Goal: Complete application form

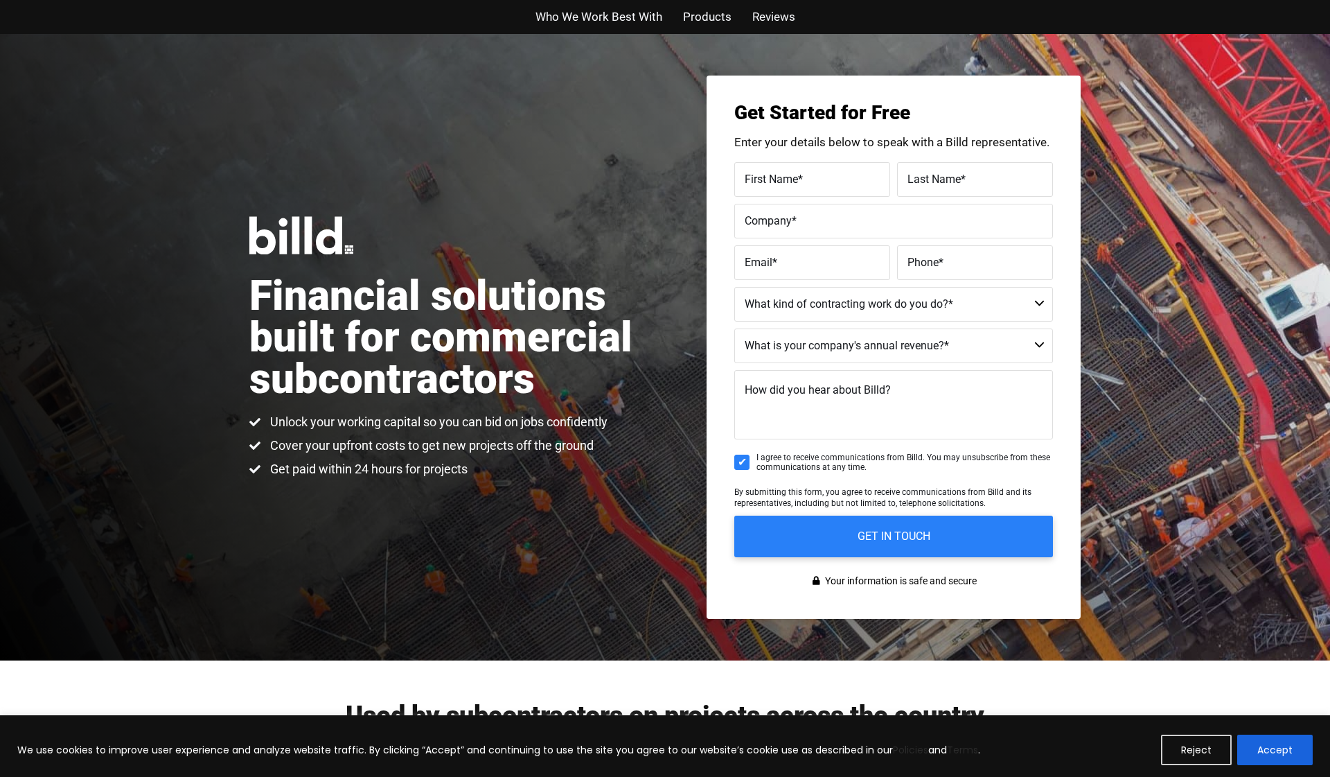
click at [814, 185] on label "First Name *" at bounding box center [812, 179] width 135 height 20
click at [814, 185] on input "First Name *" at bounding box center [812, 179] width 156 height 35
click at [1281, 758] on button "Accept" at bounding box center [1275, 749] width 76 height 30
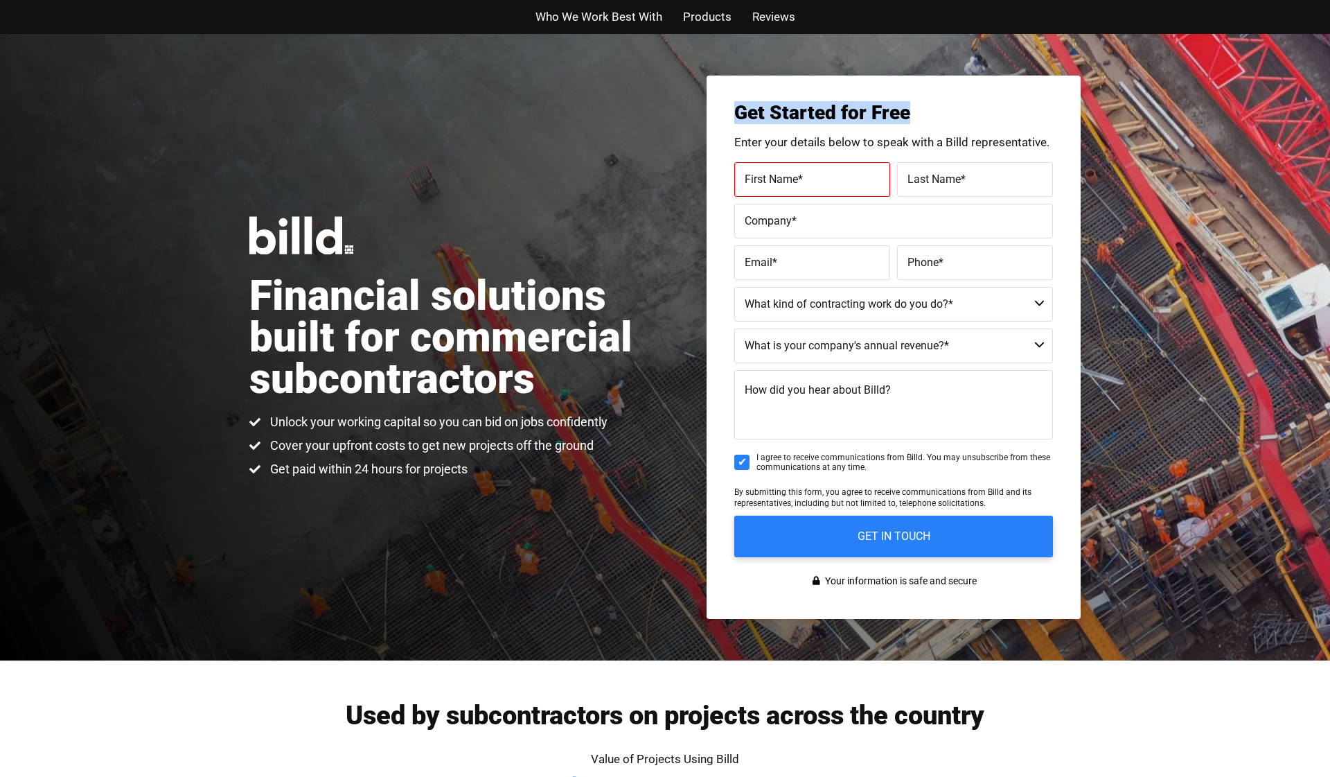
drag, startPoint x: 907, startPoint y: 114, endPoint x: 723, endPoint y: 121, distance: 183.7
click at [723, 121] on div "Get Started for Free Enter your details below to speak with a Billd representat…" at bounding box center [894, 347] width 374 height 543
click at [863, 40] on div "Financial solutions built for commercial subcontractors Unlock your working cap…" at bounding box center [665, 347] width 1330 height 626
click at [765, 181] on span "First Name" at bounding box center [771, 178] width 53 height 13
click at [765, 181] on input "First Name *" at bounding box center [812, 179] width 156 height 35
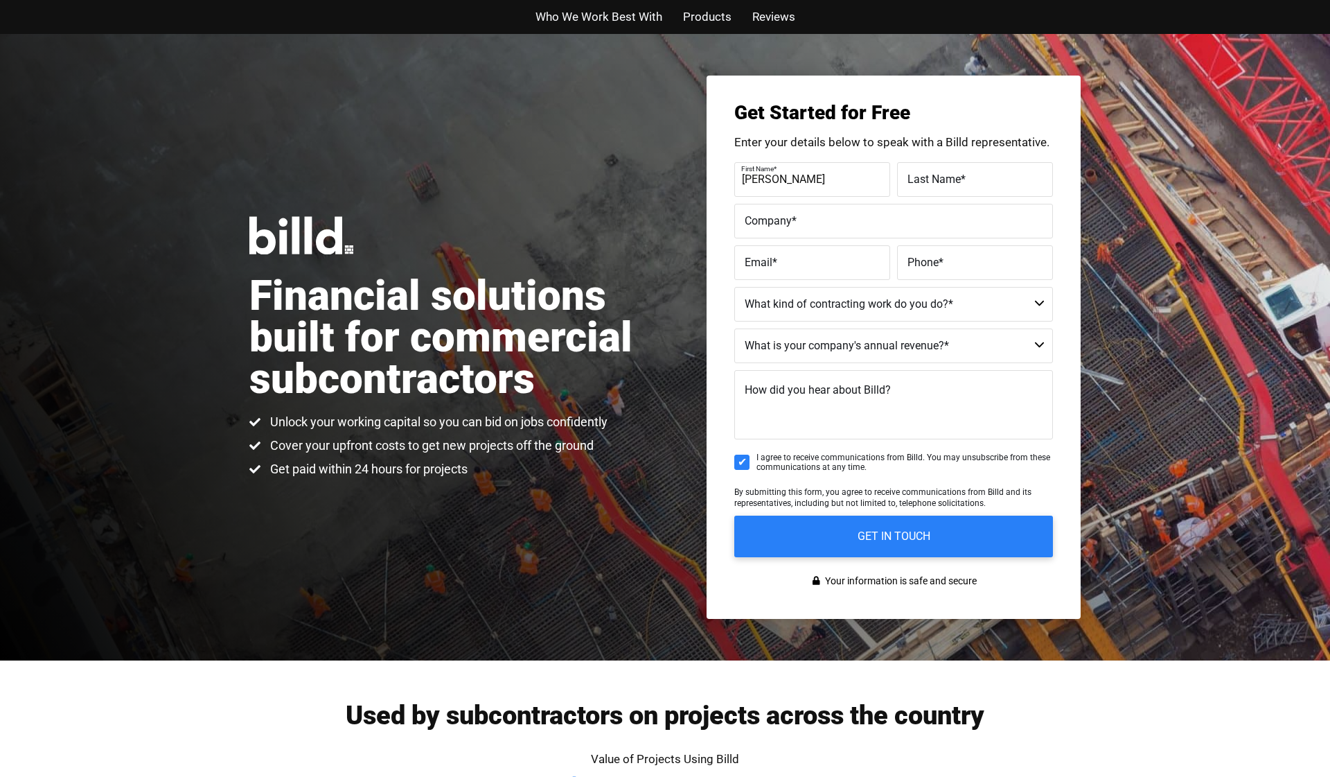
type input "[PERSON_NAME]"
type input "Presa"
type input "AP Specialties"
type input "[PERSON_NAME][EMAIL_ADDRESS][DOMAIN_NAME]"
type input "[PHONE_NUMBER]"
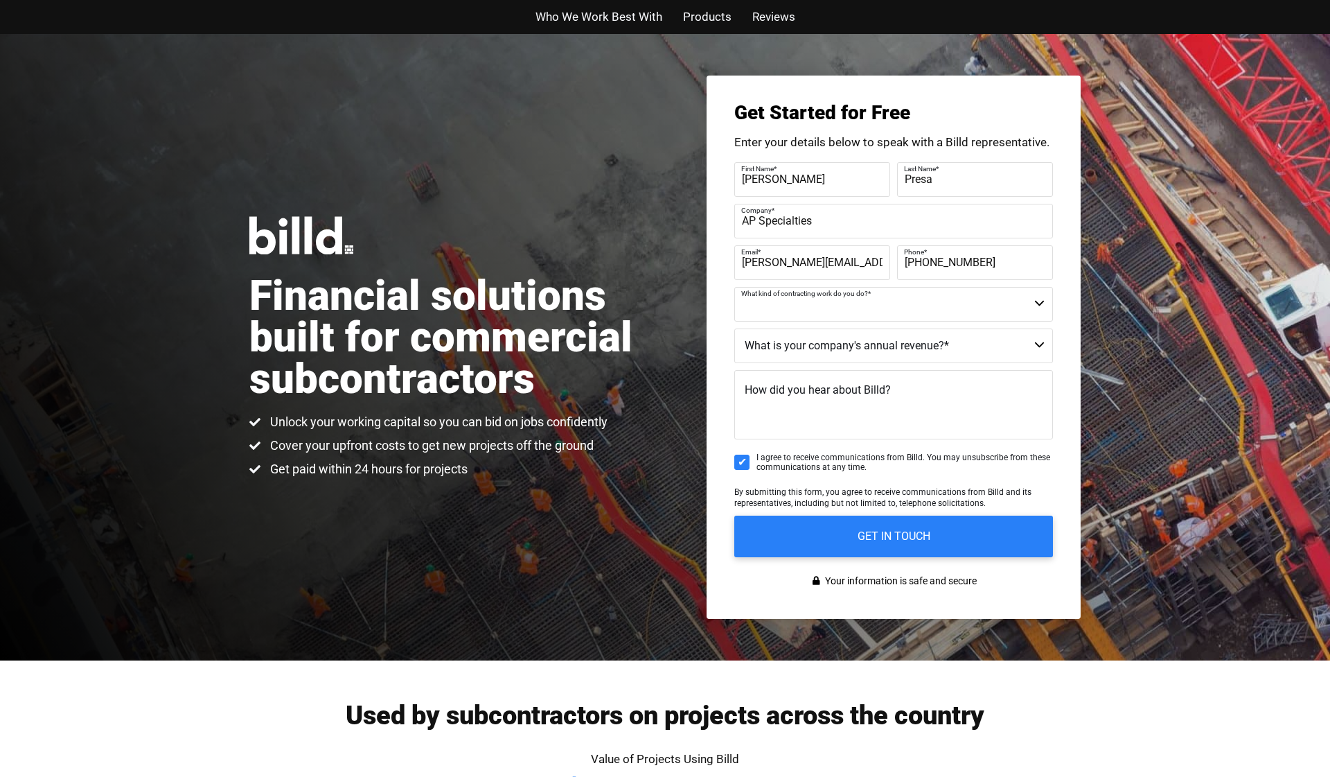
select select "Commercial and Residential"
select select "Less than $1M"
click at [856, 402] on textarea "How did you hear about Billd?" at bounding box center [893, 404] width 319 height 69
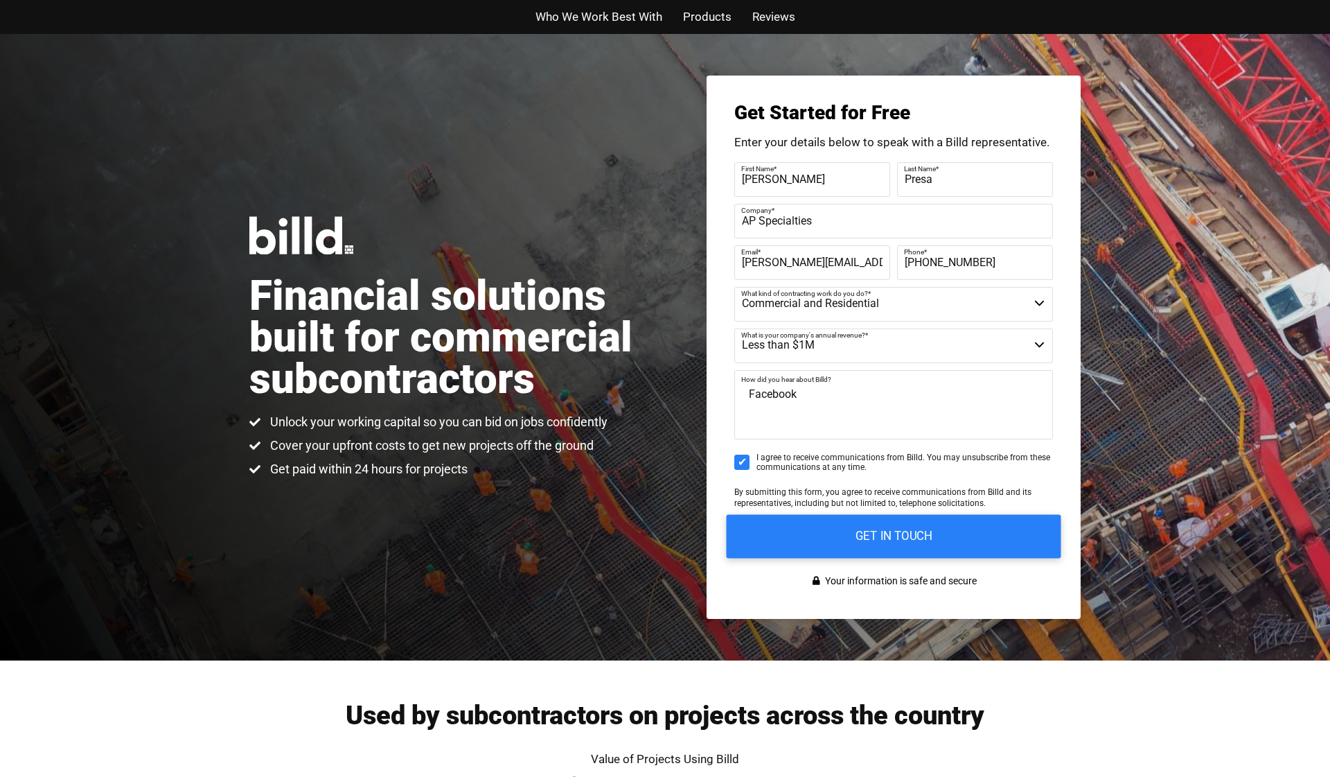
type textarea "Facebook"
click at [897, 544] on input "GET IN TOUCH" at bounding box center [894, 536] width 335 height 44
